Goal: Information Seeking & Learning: Learn about a topic

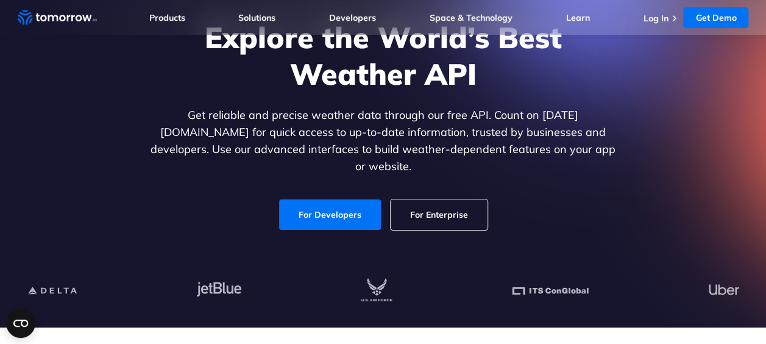
scroll to position [114, 0]
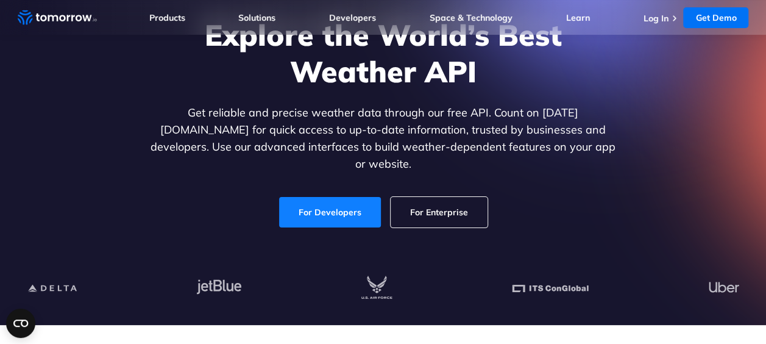
click at [345, 209] on link "For Developers" at bounding box center [330, 212] width 102 height 30
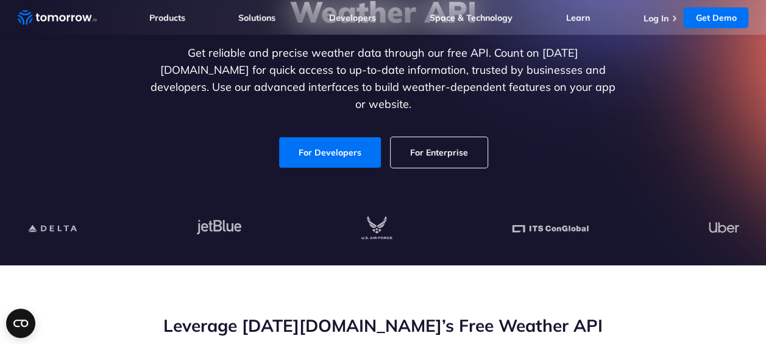
scroll to position [175, 0]
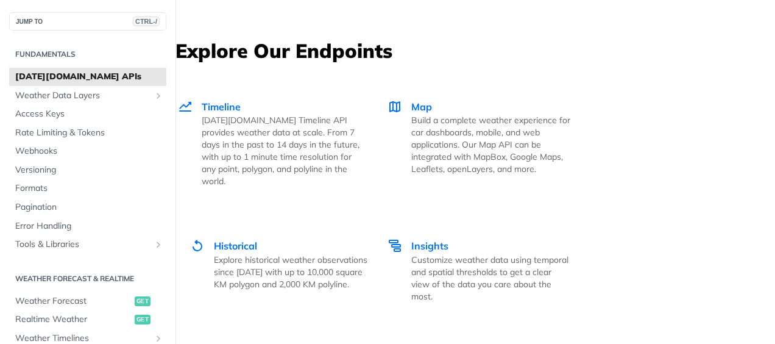
scroll to position [2164, 0]
click at [232, 101] on span "Timeline" at bounding box center [221, 106] width 39 height 12
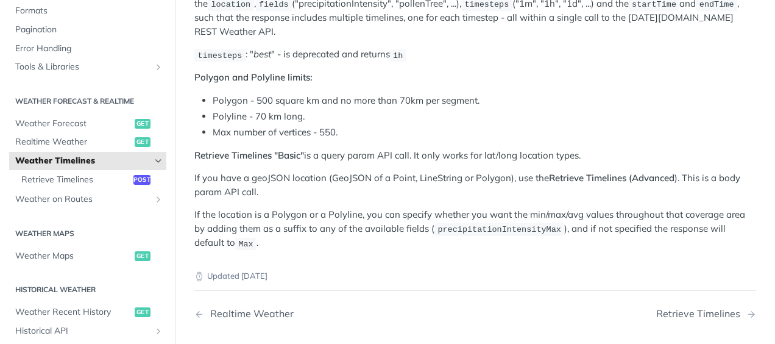
scroll to position [160, 0]
